Goal: Information Seeking & Learning: Learn about a topic

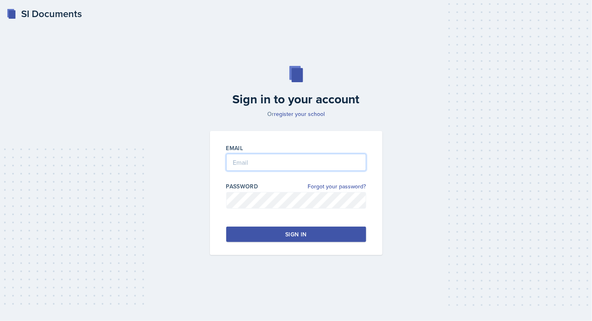
type input "[EMAIL_ADDRESS][DOMAIN_NAME]"
click at [307, 231] on button "Sign in" at bounding box center [296, 234] width 140 height 15
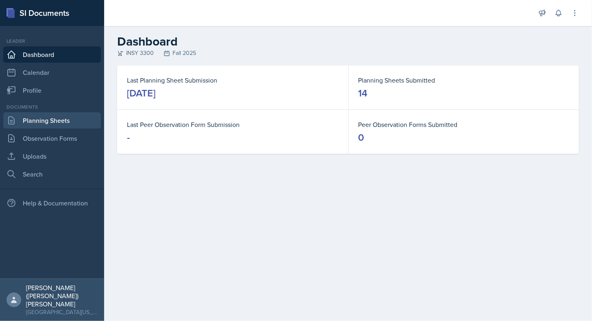
click at [59, 124] on link "Planning Sheets" at bounding box center [52, 120] width 98 height 16
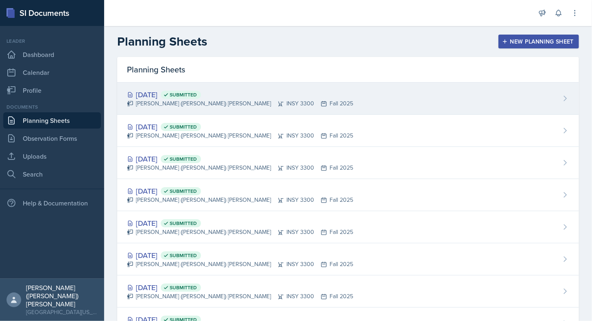
click at [259, 102] on div "[PERSON_NAME] ([PERSON_NAME]) [PERSON_NAME] INSY 3300 Fall 2025" at bounding box center [240, 103] width 226 height 9
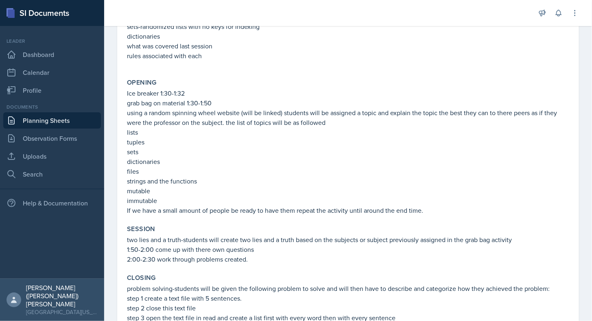
scroll to position [122, 0]
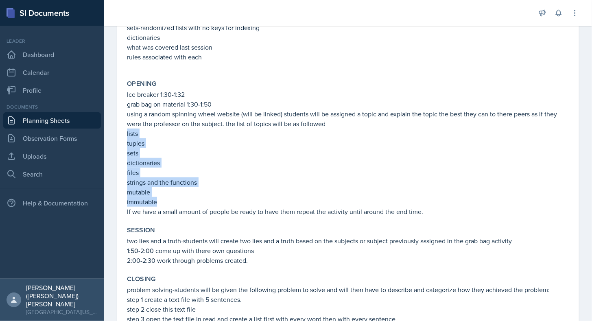
drag, startPoint x: 156, startPoint y: 204, endPoint x: 126, endPoint y: 135, distance: 74.9
click at [126, 135] on div "Opening Ice breaker 1:30-1:32 grab bag on material 1:30-1:50 using a random spi…" at bounding box center [348, 147] width 449 height 143
copy div "lists tuples sets dictionaries files strings and the functions mutable immutable"
